Goal: Find specific page/section

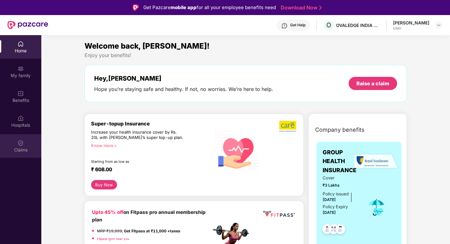
click at [18, 141] on img at bounding box center [21, 143] width 6 height 6
